Goal: Task Accomplishment & Management: Use online tool/utility

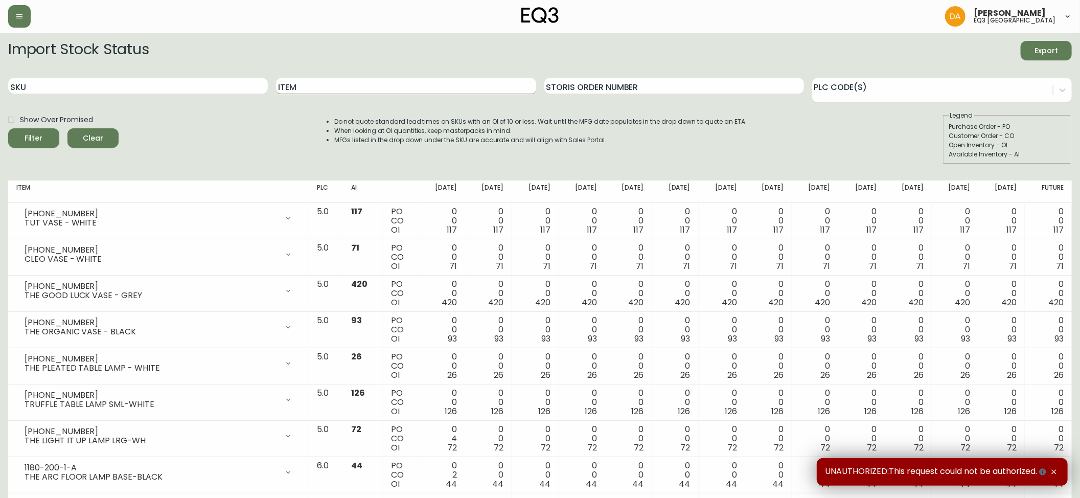
click at [326, 95] on div "Item" at bounding box center [406, 85] width 260 height 33
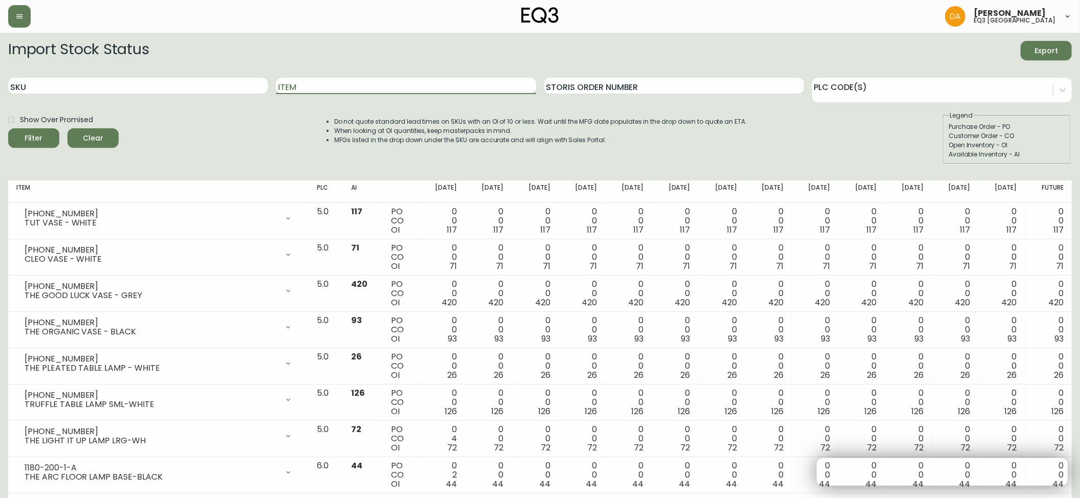
click at [326, 90] on input "Item" at bounding box center [406, 86] width 260 height 16
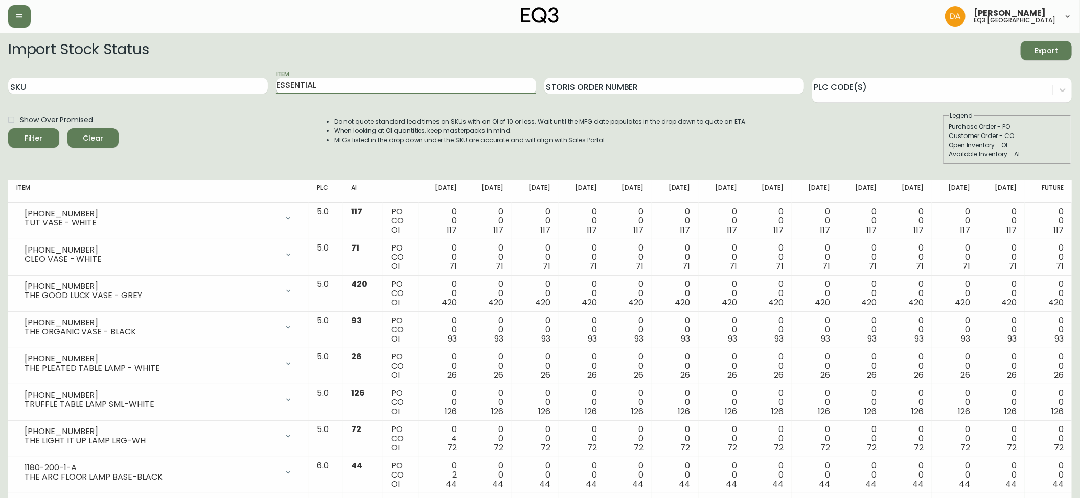
type input "ESSENTIAL"
click at [8, 128] on button "Filter" at bounding box center [33, 137] width 51 height 19
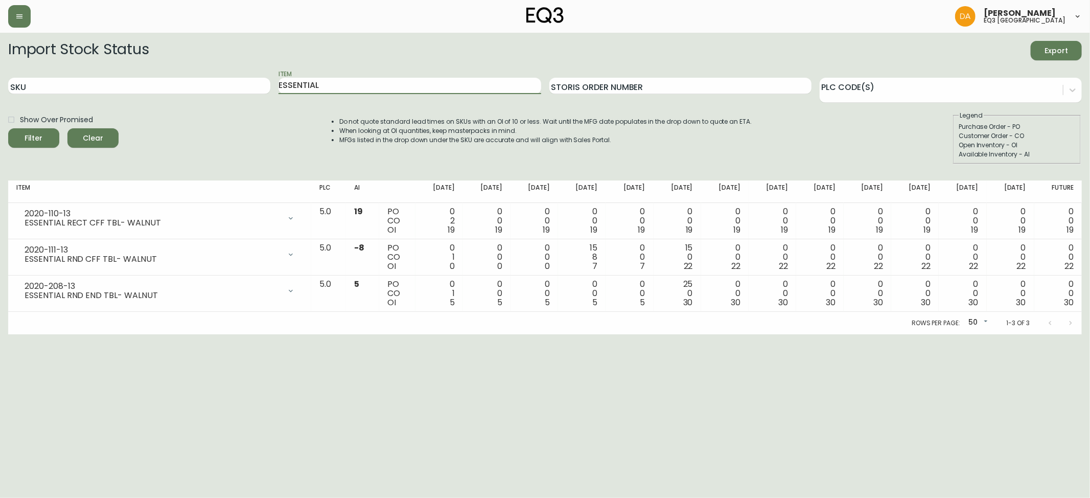
drag, startPoint x: 364, startPoint y: 80, endPoint x: 74, endPoint y: 69, distance: 290.4
click at [86, 74] on div "SKU Item ESSENTIAL Storis Order Number PLC Code(s)" at bounding box center [545, 85] width 1074 height 33
type input "VERO"
click at [8, 128] on button "Filter" at bounding box center [33, 137] width 51 height 19
